Goal: Navigation & Orientation: Understand site structure

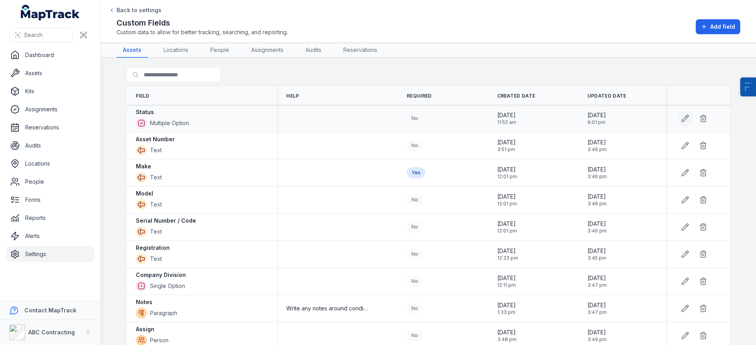
click at [684, 115] on icon at bounding box center [685, 118] width 7 height 7
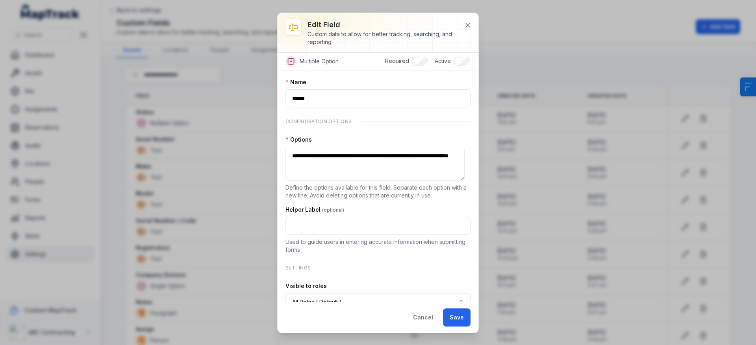
click at [478, 21] on div at bounding box center [377, 32] width 201 height 39
click at [472, 24] on button at bounding box center [467, 25] width 15 height 15
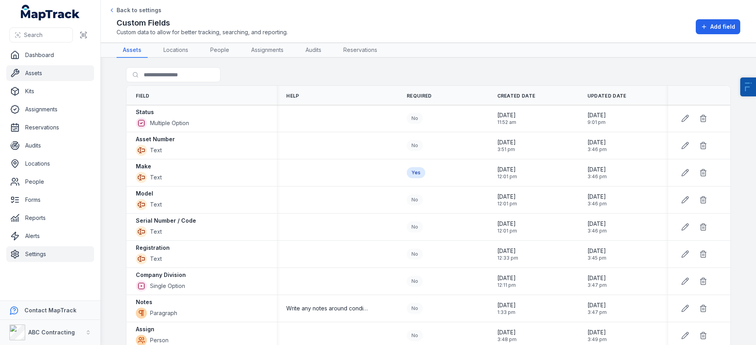
click at [59, 77] on link "Assets" at bounding box center [50, 73] width 88 height 16
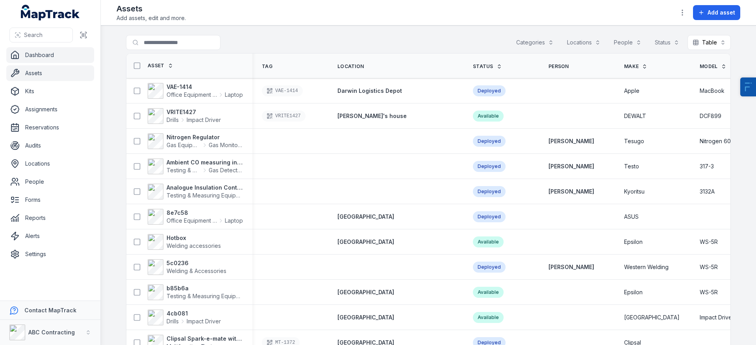
click at [21, 52] on link "Dashboard" at bounding box center [50, 55] width 88 height 16
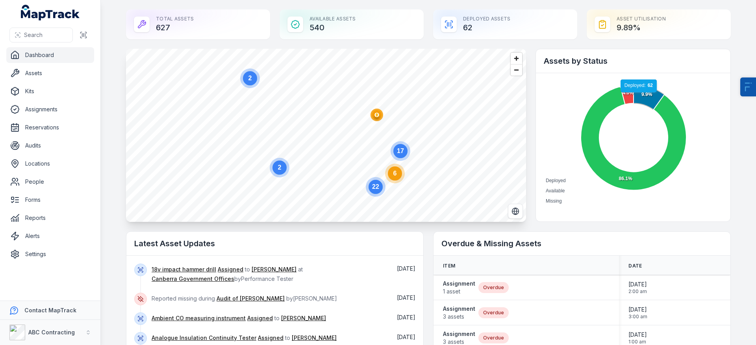
click at [633, 97] on icon at bounding box center [648, 97] width 31 height 25
click at [624, 98] on icon at bounding box center [626, 95] width 13 height 20
click at [647, 103] on icon at bounding box center [648, 97] width 31 height 25
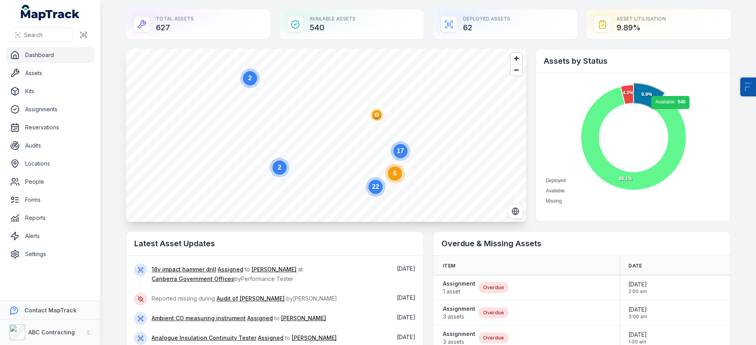
click at [670, 114] on icon at bounding box center [633, 139] width 105 height 104
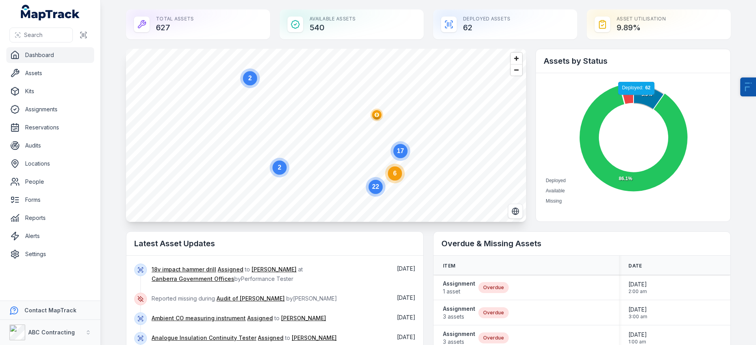
click at [634, 99] on icon at bounding box center [648, 97] width 31 height 25
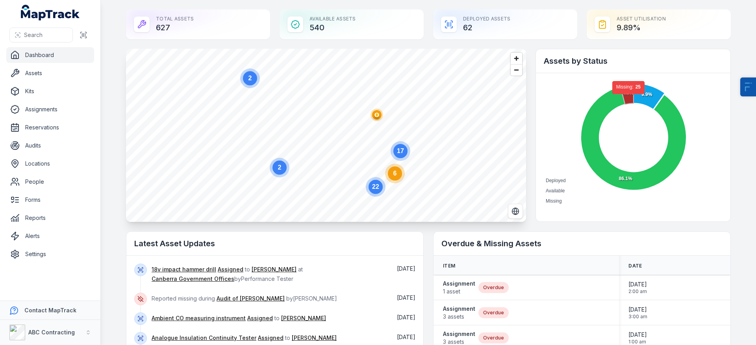
click at [626, 98] on icon at bounding box center [626, 95] width 13 height 20
click at [377, 116] on ellipse "button" at bounding box center [376, 114] width 9 height 9
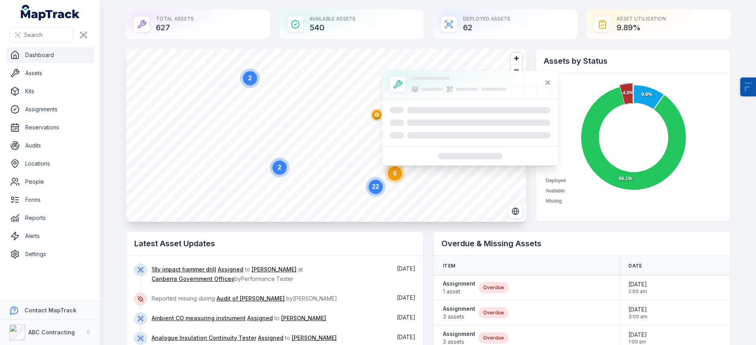
click at [396, 176] on circle at bounding box center [395, 173] width 14 height 14
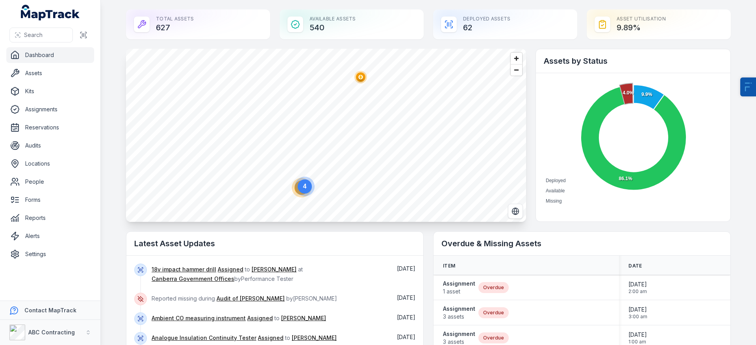
click at [361, 79] on ellipse "button" at bounding box center [360, 76] width 9 height 9
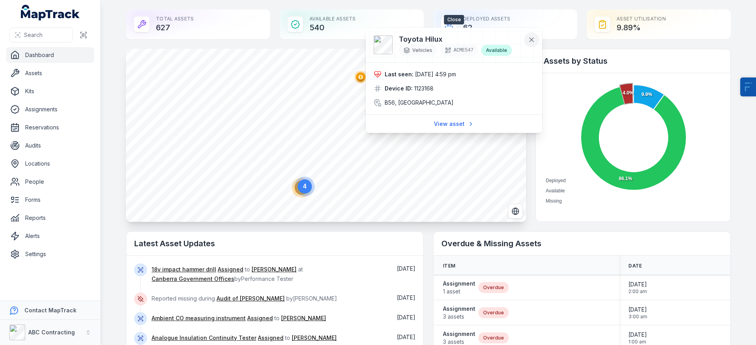
click at [530, 40] on icon at bounding box center [531, 40] width 8 height 8
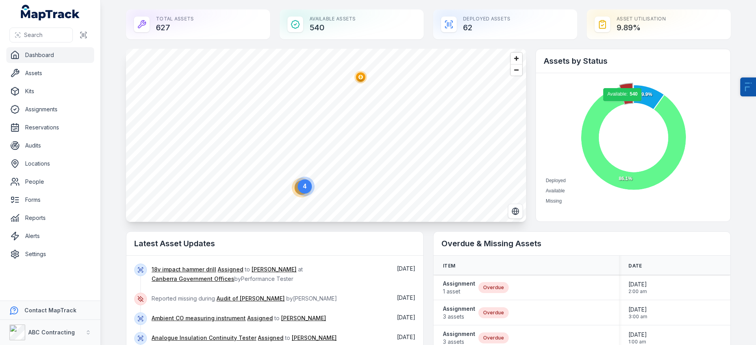
click at [630, 122] on circle at bounding box center [633, 137] width 68 height 68
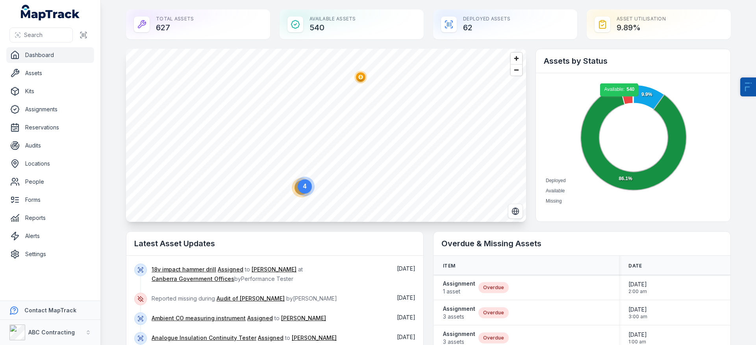
click at [617, 100] on icon at bounding box center [633, 139] width 105 height 104
click at [617, 100] on icon at bounding box center [633, 138] width 109 height 107
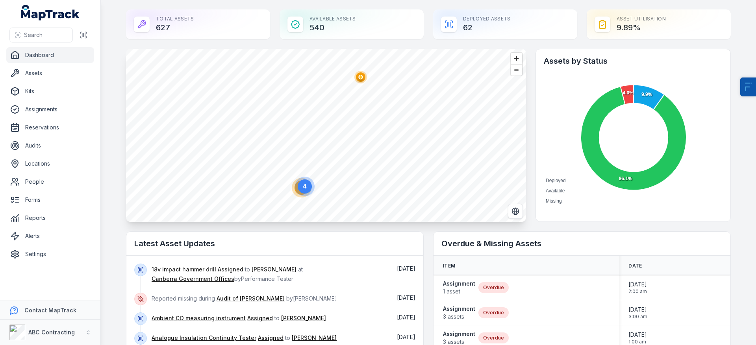
click at [555, 106] on foreignobject "Deployed Available Missing" at bounding box center [633, 143] width 179 height 125
